Goal: Task Accomplishment & Management: Use online tool/utility

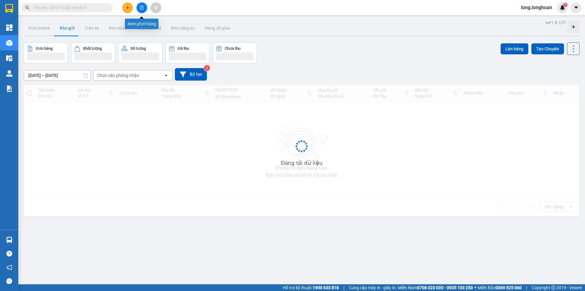
click at [139, 11] on button at bounding box center [142, 7] width 11 height 11
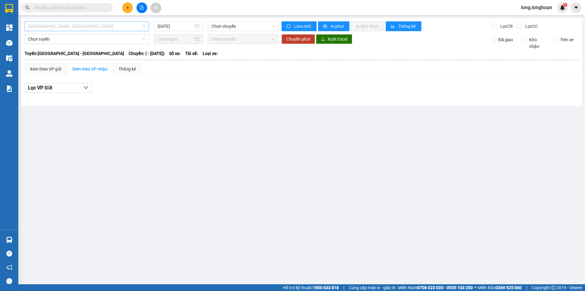
click at [93, 22] on span "[GEOGRAPHIC_DATA] - [GEOGRAPHIC_DATA]" at bounding box center [86, 26] width 117 height 9
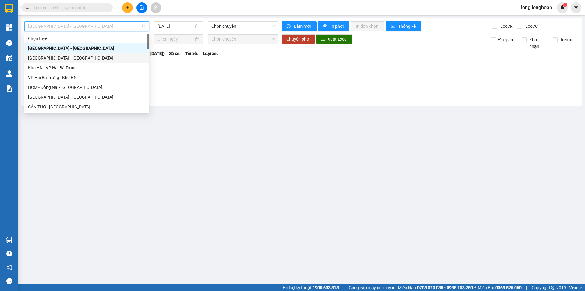
click at [79, 61] on div "[GEOGRAPHIC_DATA] - [GEOGRAPHIC_DATA]" at bounding box center [86, 58] width 125 height 10
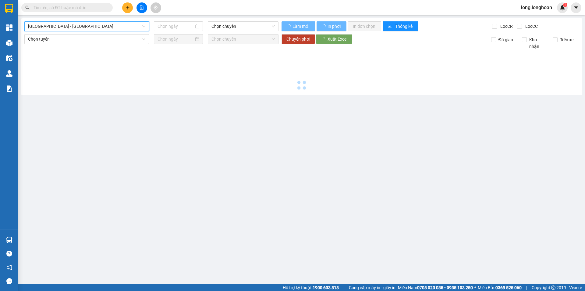
type input "[DATE]"
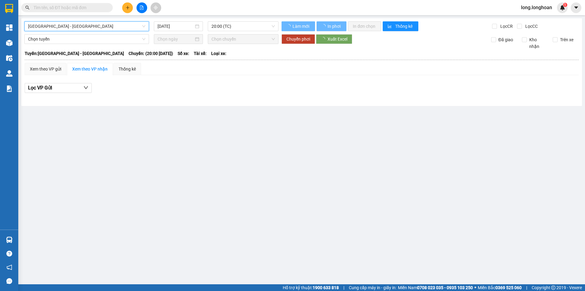
click at [123, 26] on span "[GEOGRAPHIC_DATA] - [GEOGRAPHIC_DATA]" at bounding box center [86, 26] width 117 height 9
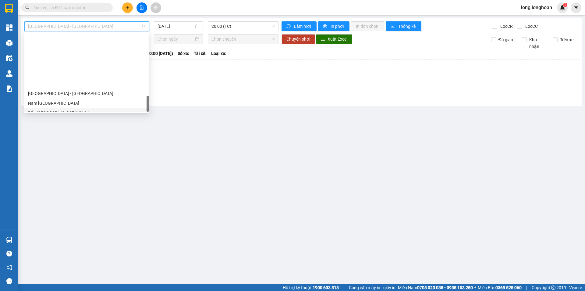
scroll to position [400, 0]
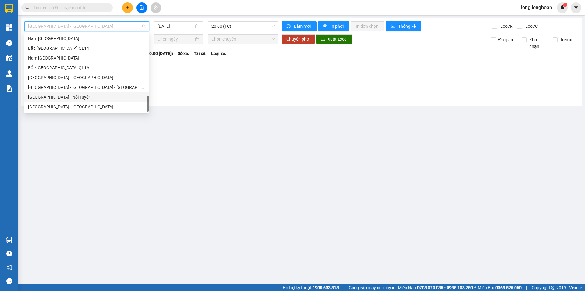
click at [78, 99] on div "[GEOGRAPHIC_DATA] - Nối Tuyến" at bounding box center [86, 97] width 117 height 7
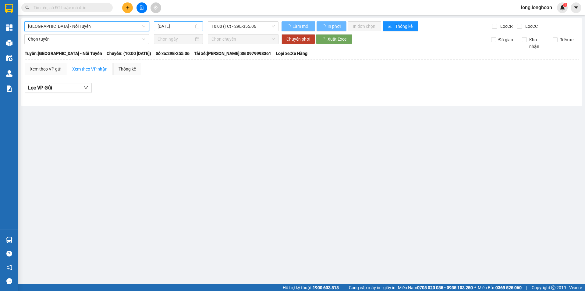
click at [185, 25] on input "[DATE]" at bounding box center [176, 26] width 36 height 7
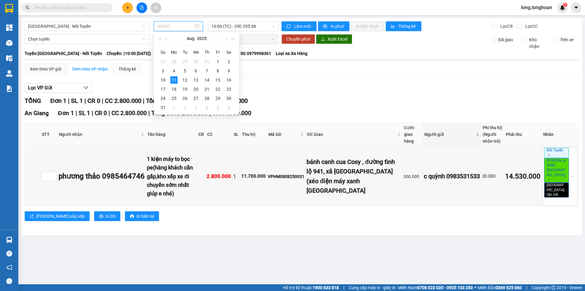
type input "[DATE]"
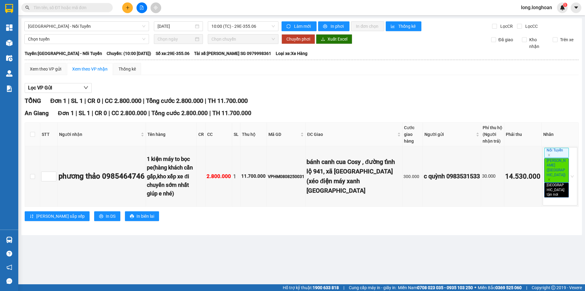
click at [448, 98] on div "TỔNG Đơn 1 | SL 1 | CR 0 | CC 2.800.000 | Tổng cước 2.800.000 | TH 11.700.000" at bounding box center [302, 100] width 554 height 9
